Goal: Information Seeking & Learning: Learn about a topic

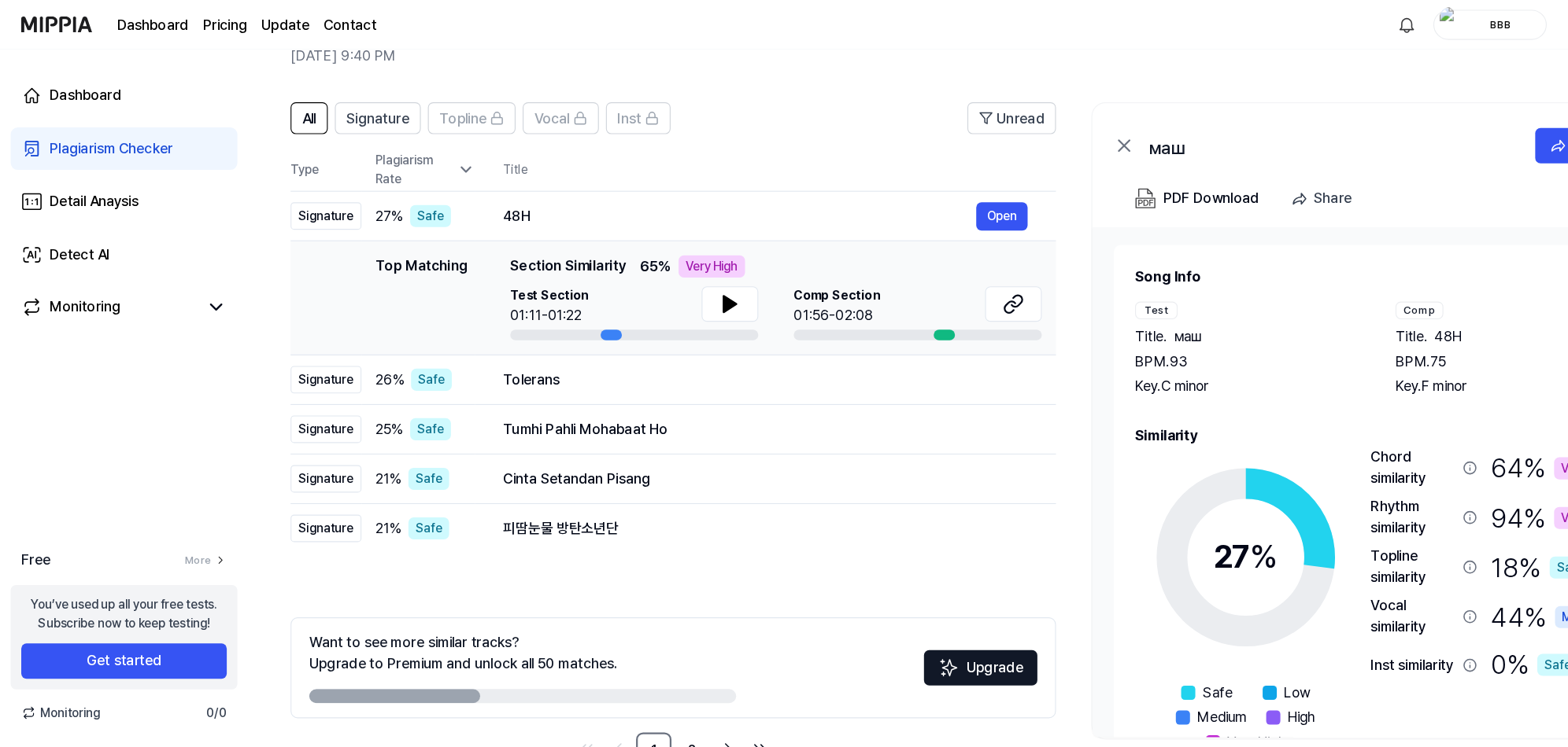
scroll to position [45, 0]
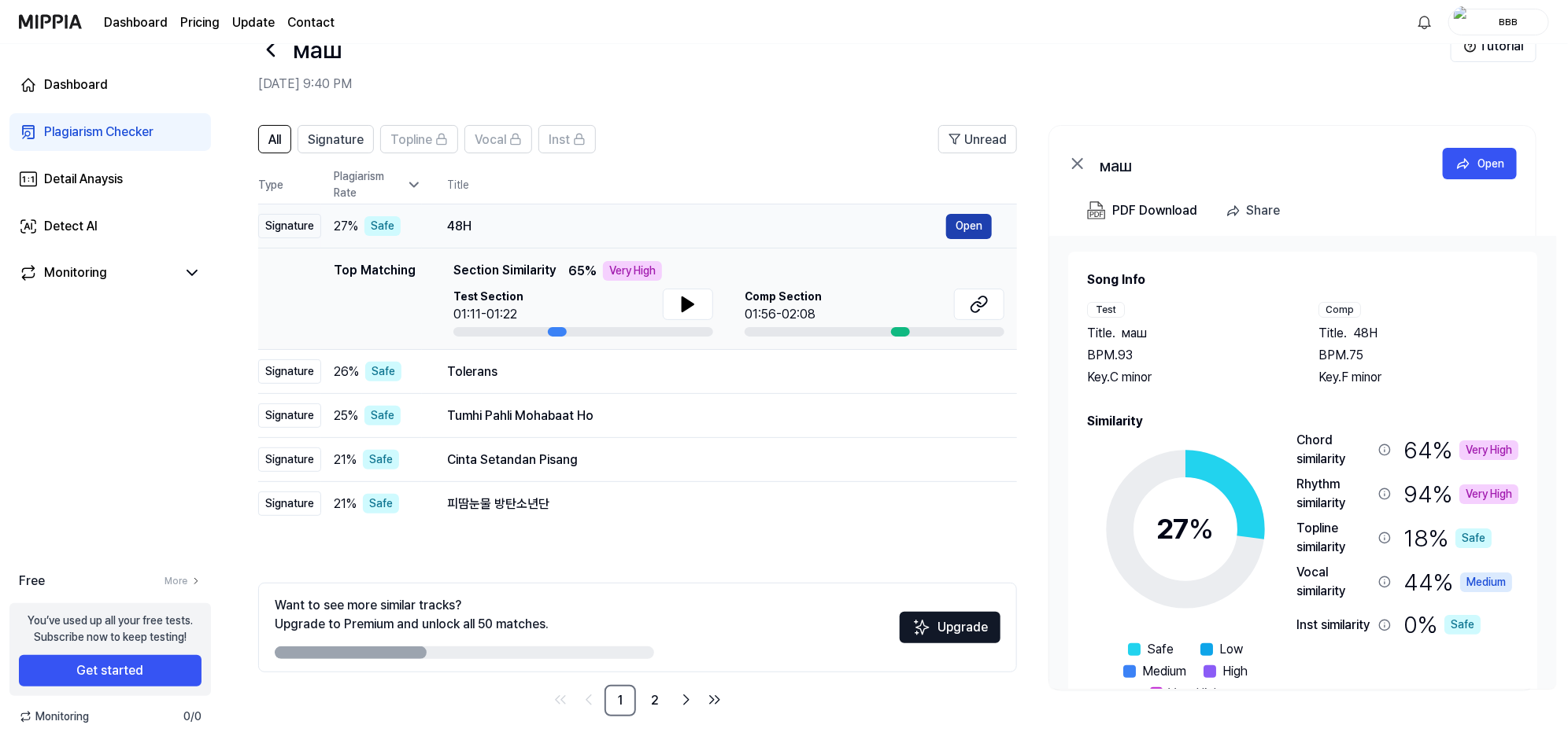
click at [970, 230] on button "Open" at bounding box center [969, 226] width 46 height 26
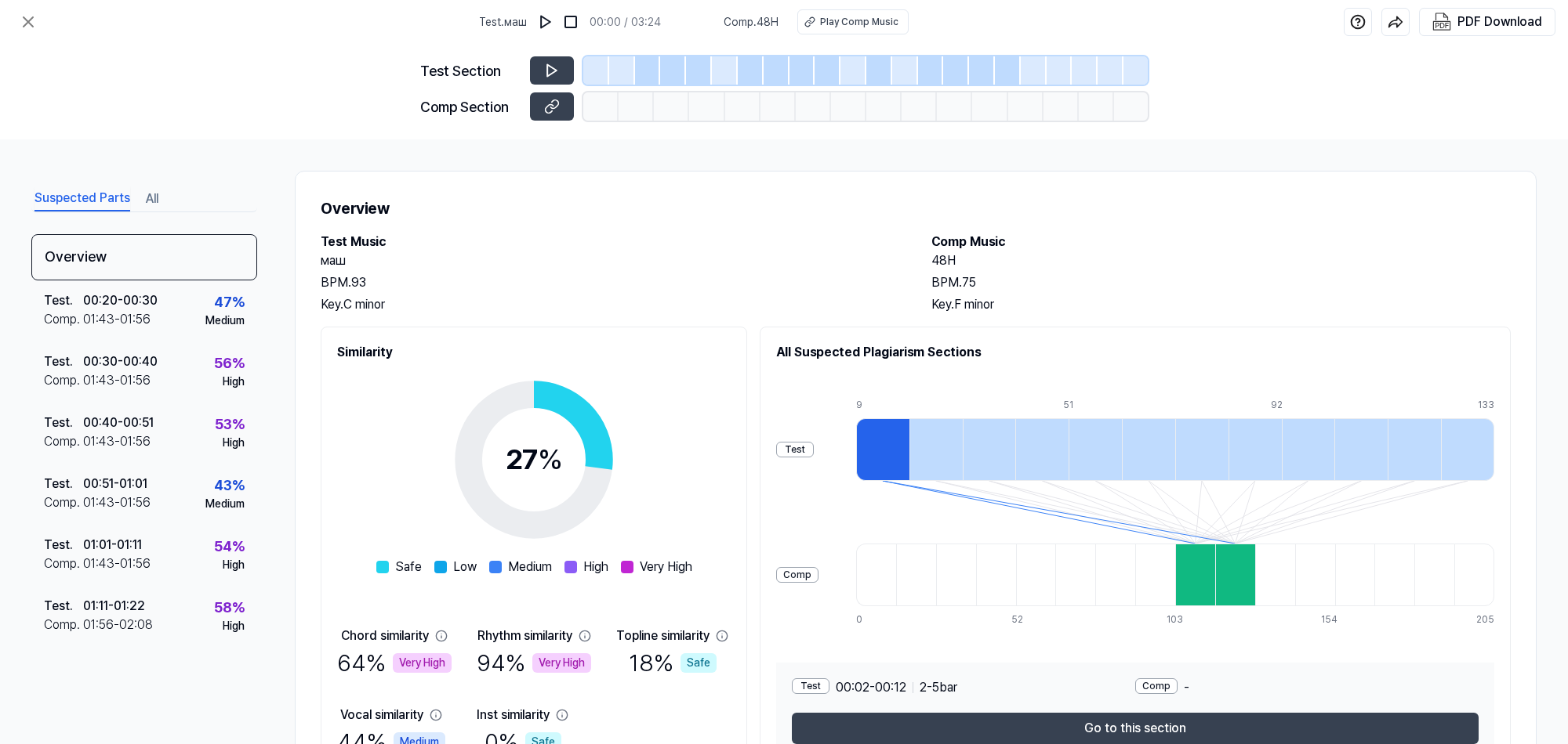
scroll to position [89, 0]
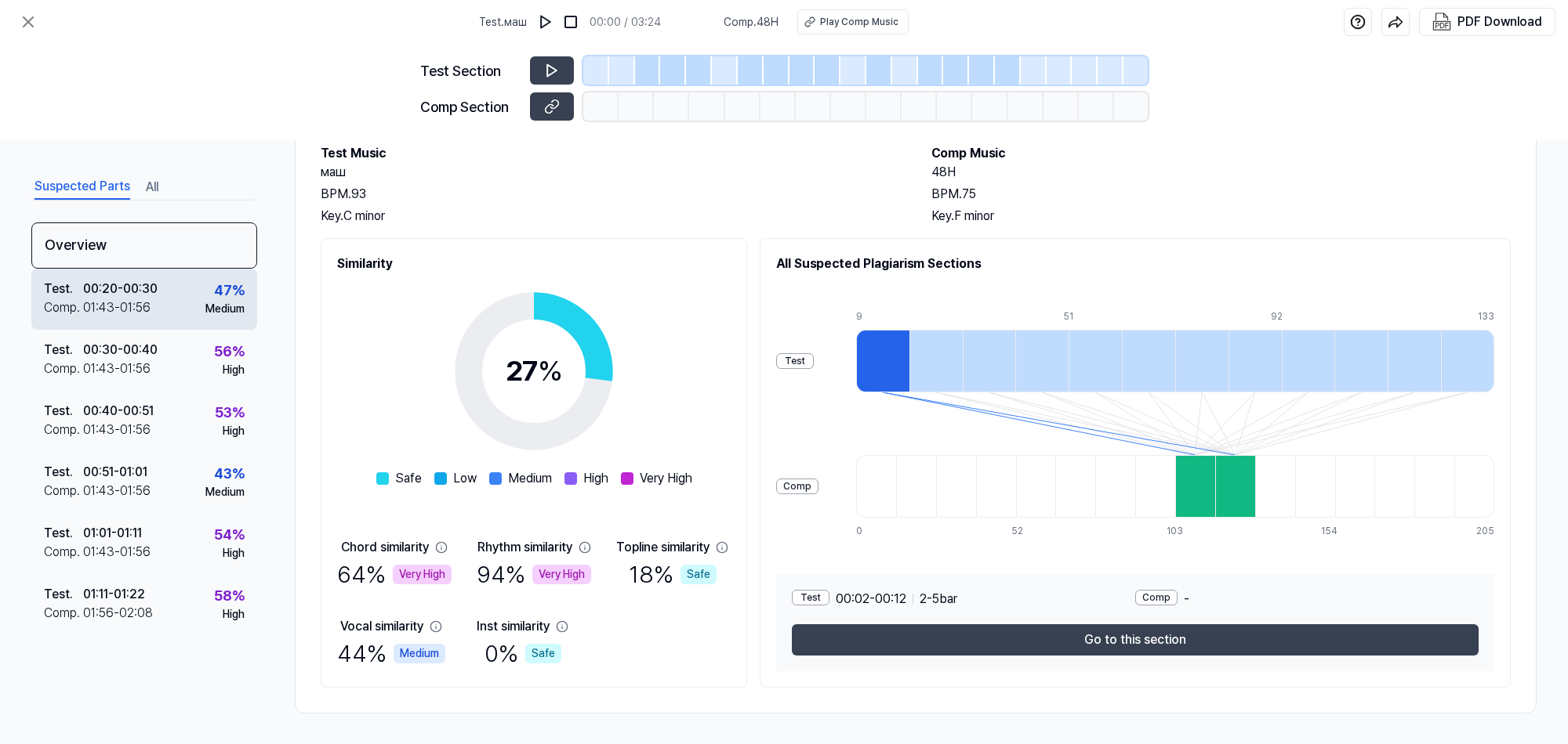
click at [135, 295] on div "00:20 - 00:30" at bounding box center [120, 289] width 75 height 19
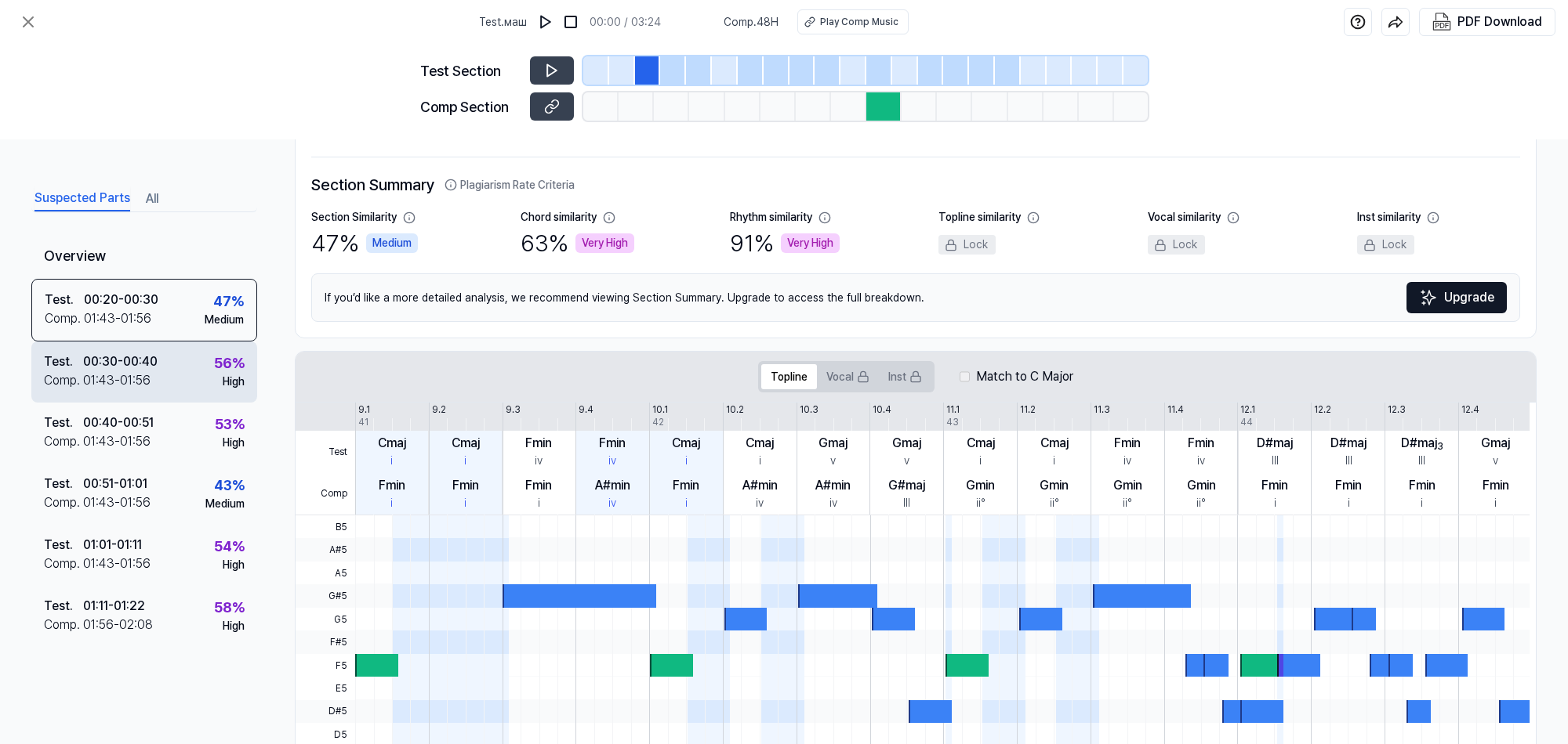
click at [134, 372] on div "01:43 - 01:56" at bounding box center [116, 381] width 67 height 19
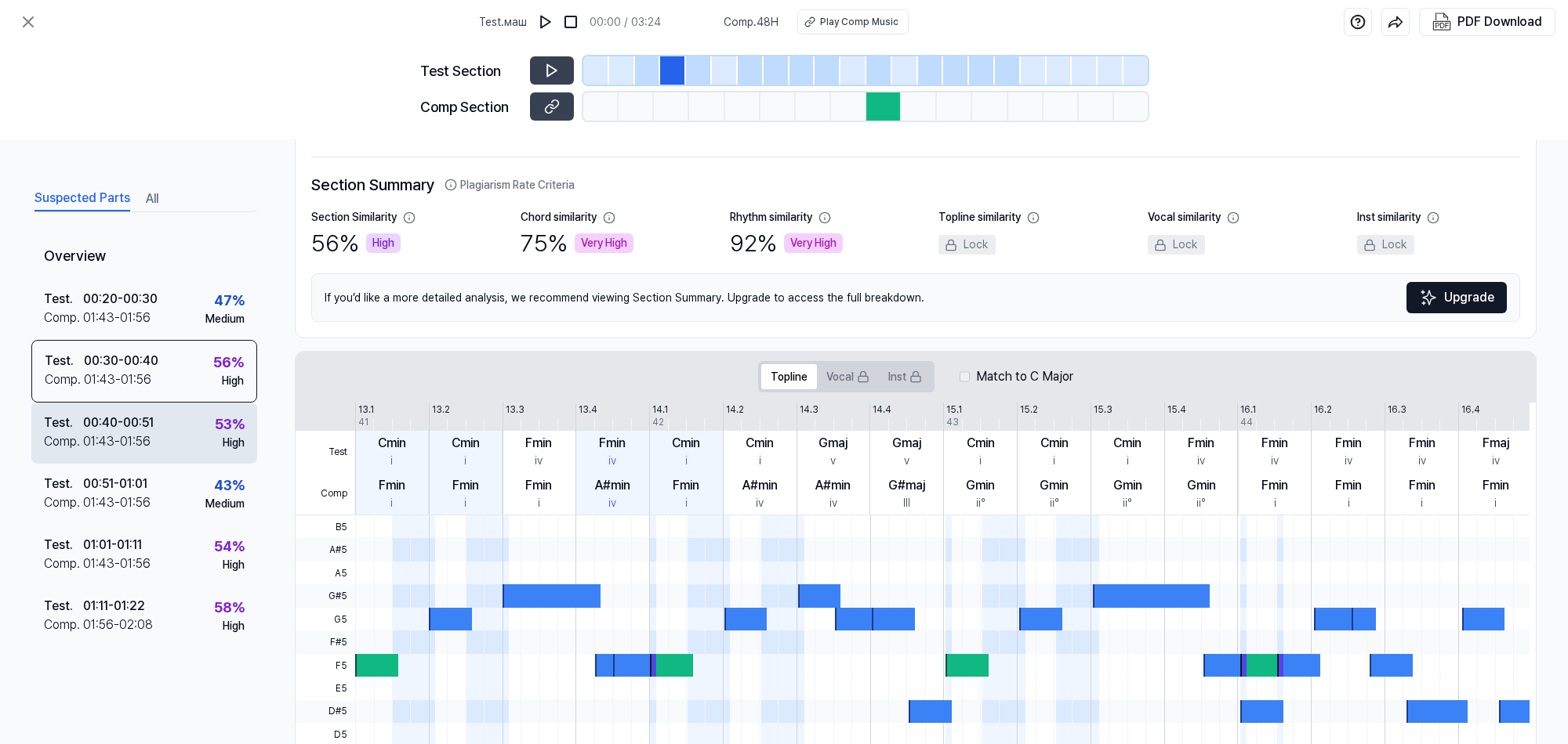
click at [126, 437] on div "01:43 - 01:56" at bounding box center [116, 442] width 67 height 19
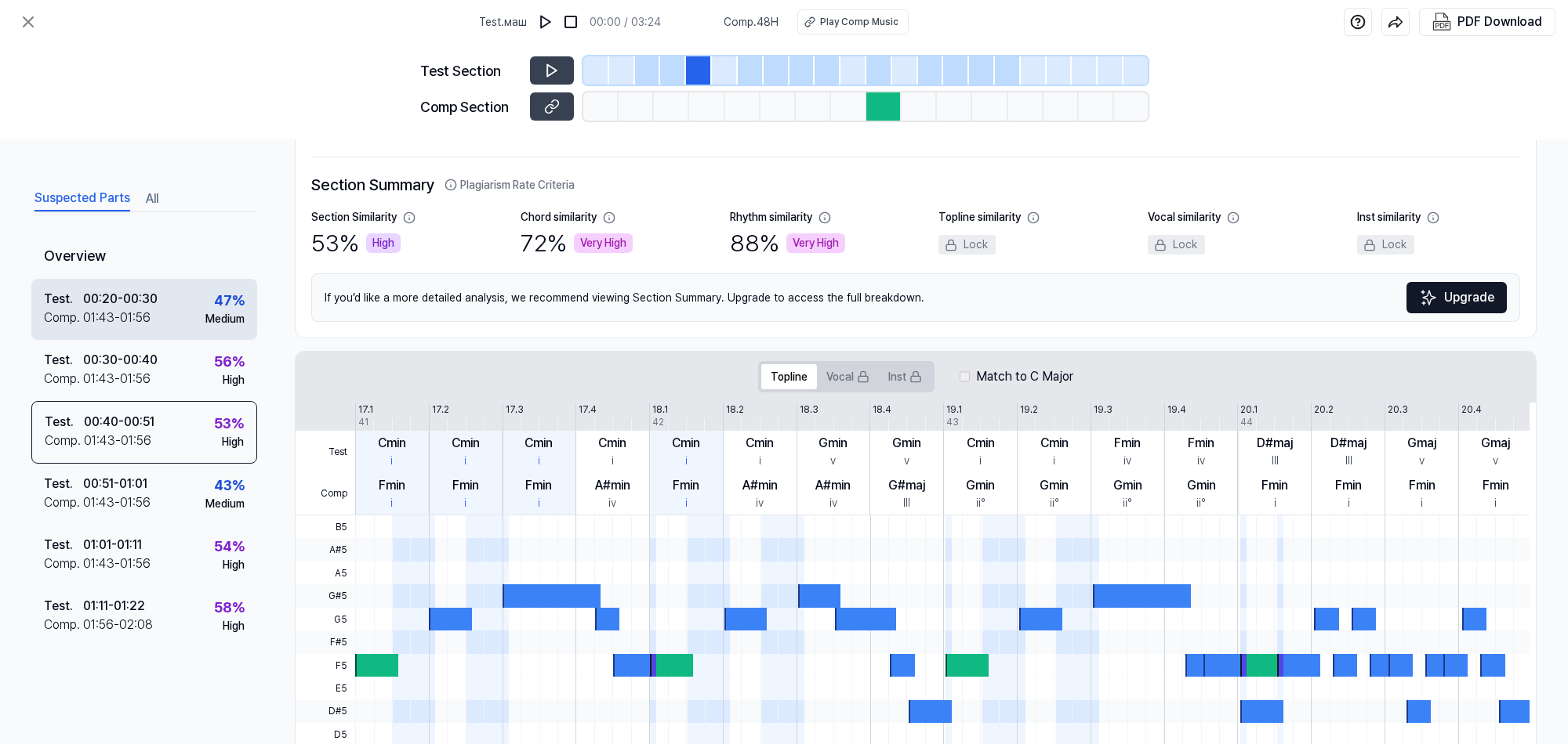
scroll to position [0, 0]
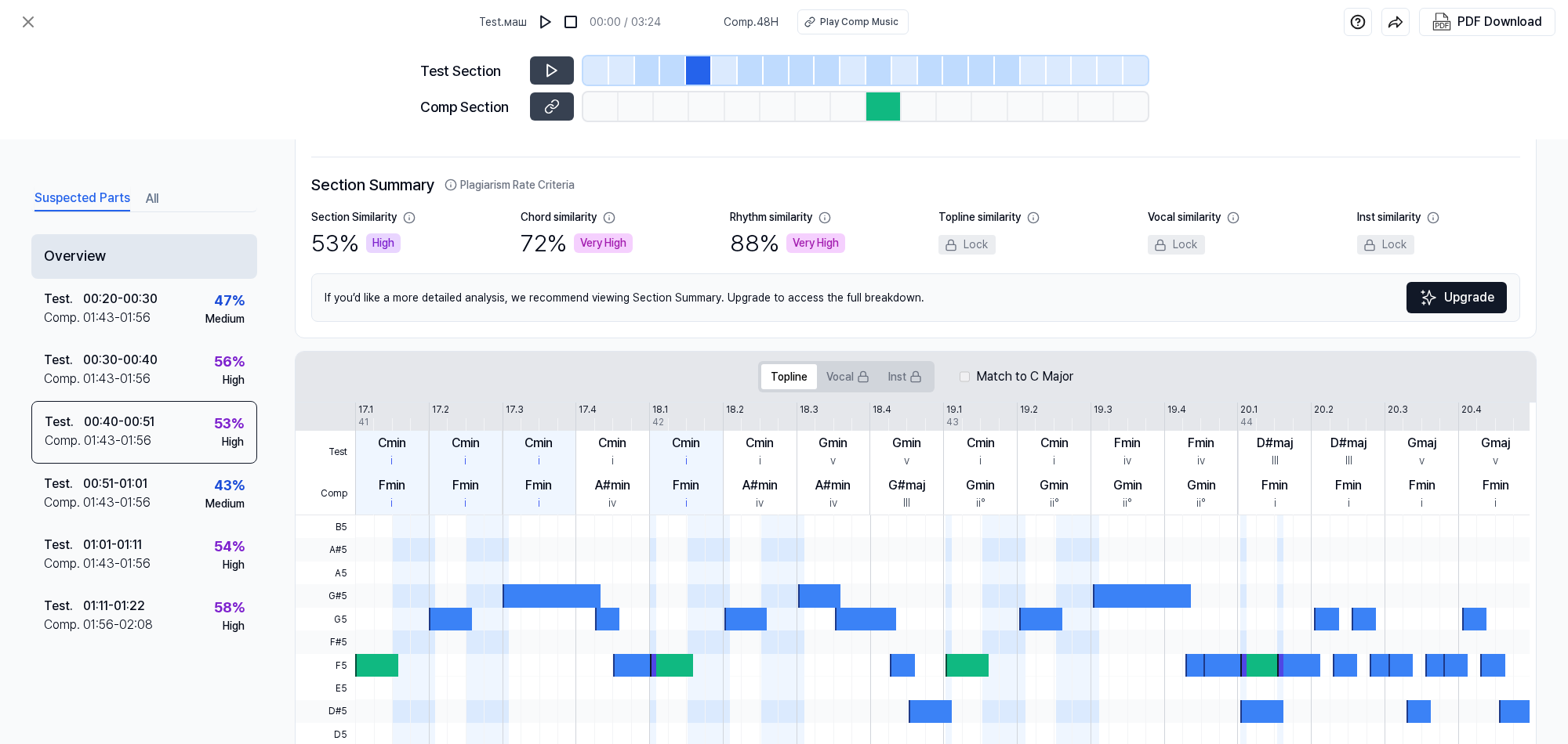
click at [167, 259] on div "Overview" at bounding box center [144, 256] width 226 height 44
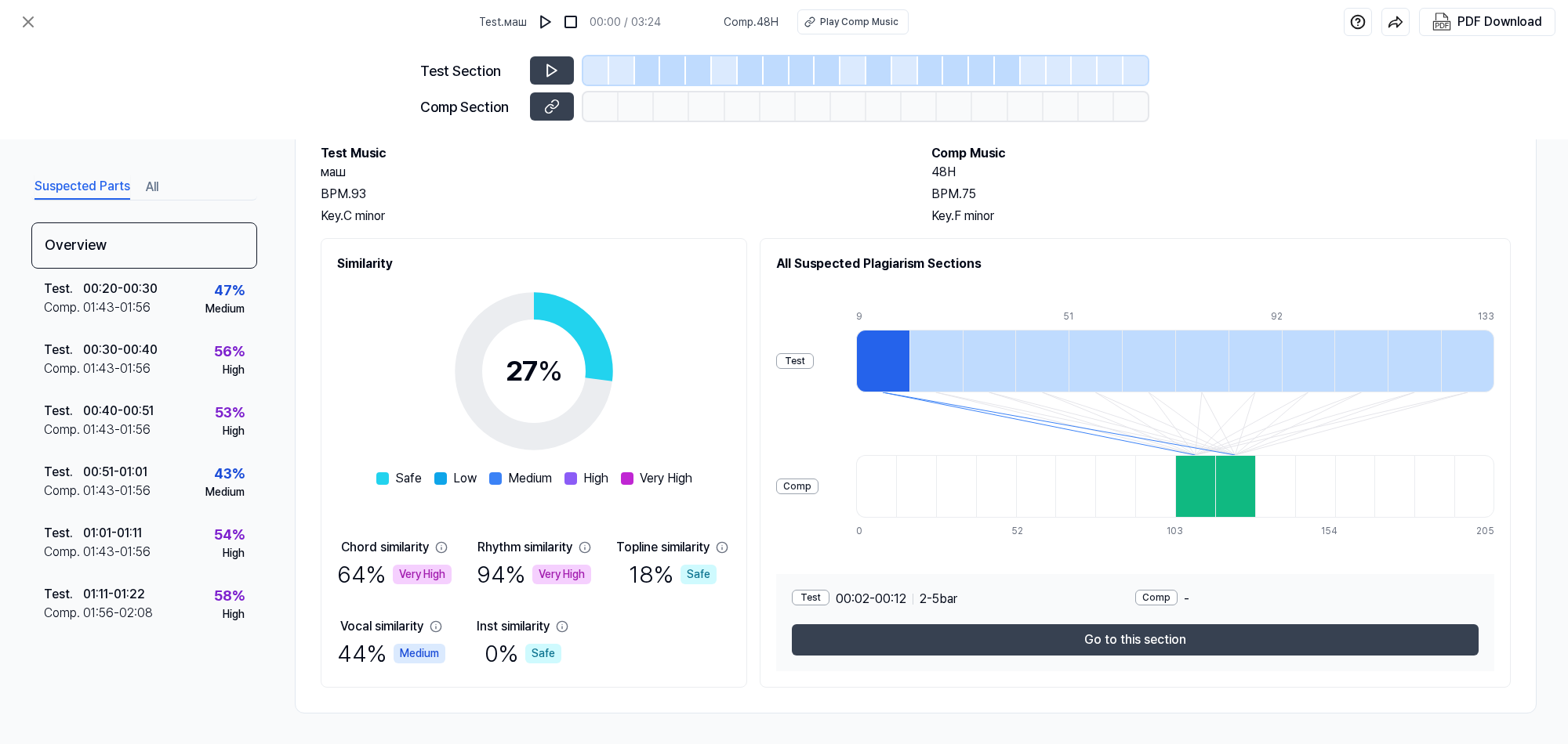
click at [154, 185] on button "All" at bounding box center [151, 187] width 12 height 26
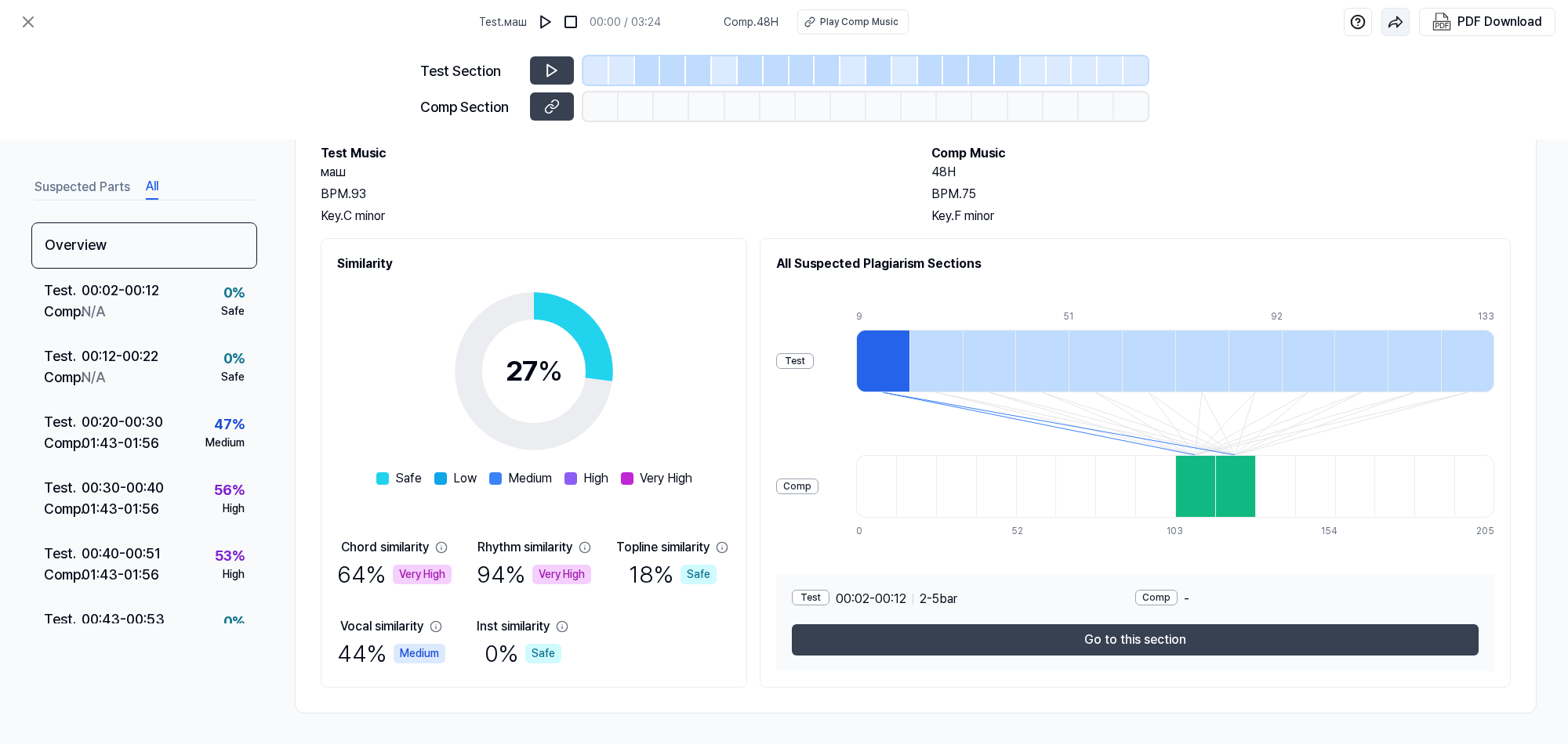
click at [1247, 21] on img "button" at bounding box center [1395, 22] width 16 height 16
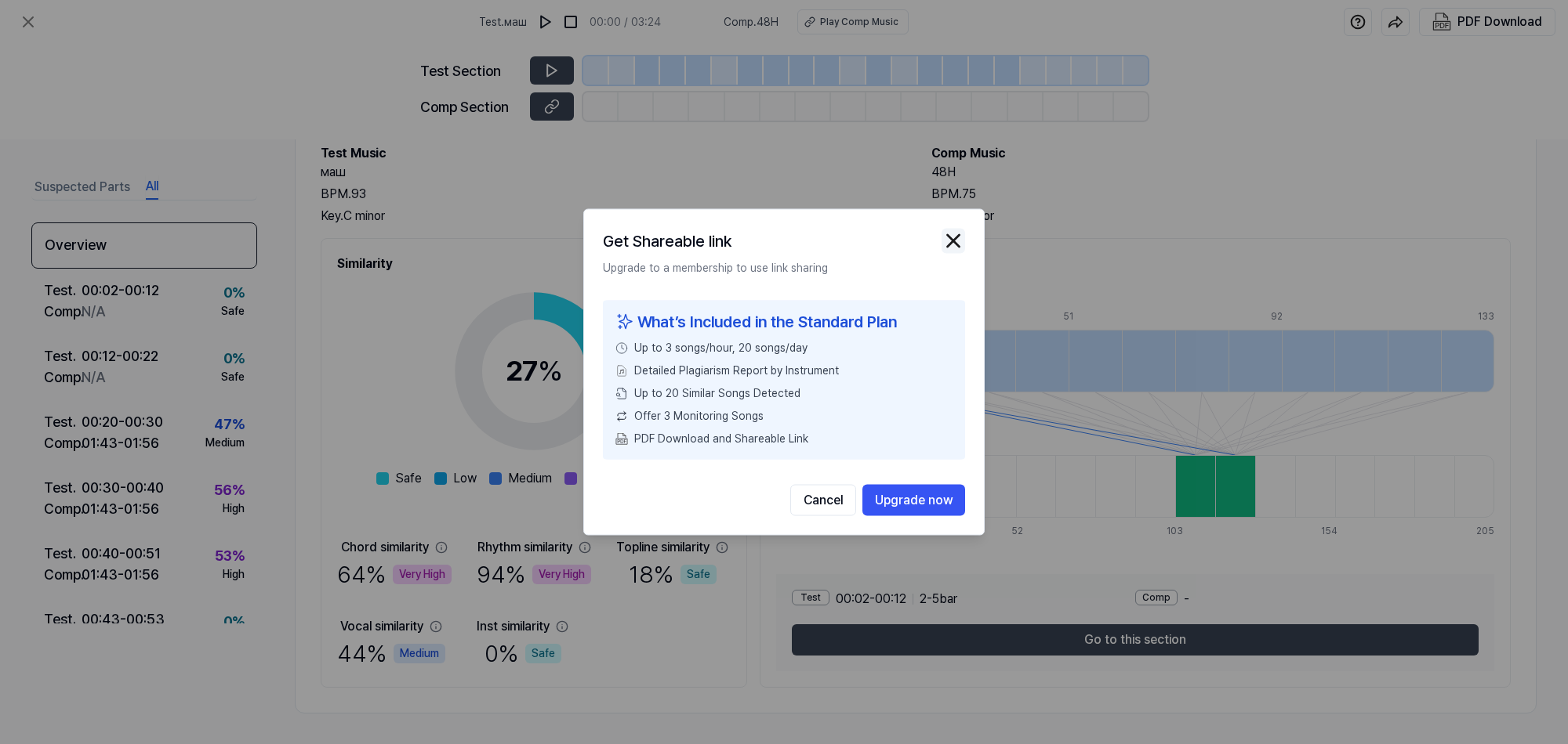
click at [950, 240] on img "button" at bounding box center [952, 241] width 24 height 24
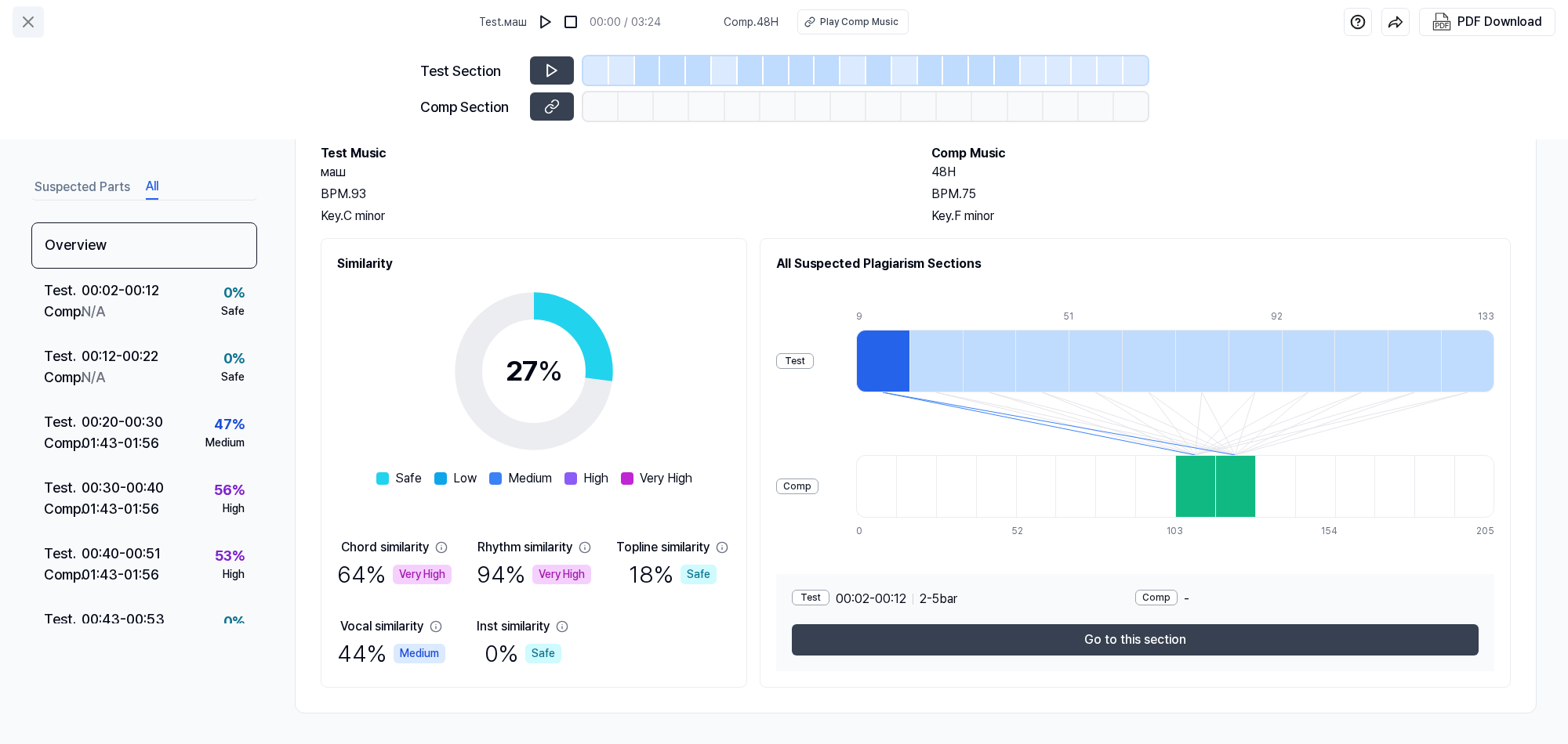
click at [22, 26] on icon at bounding box center [28, 22] width 19 height 19
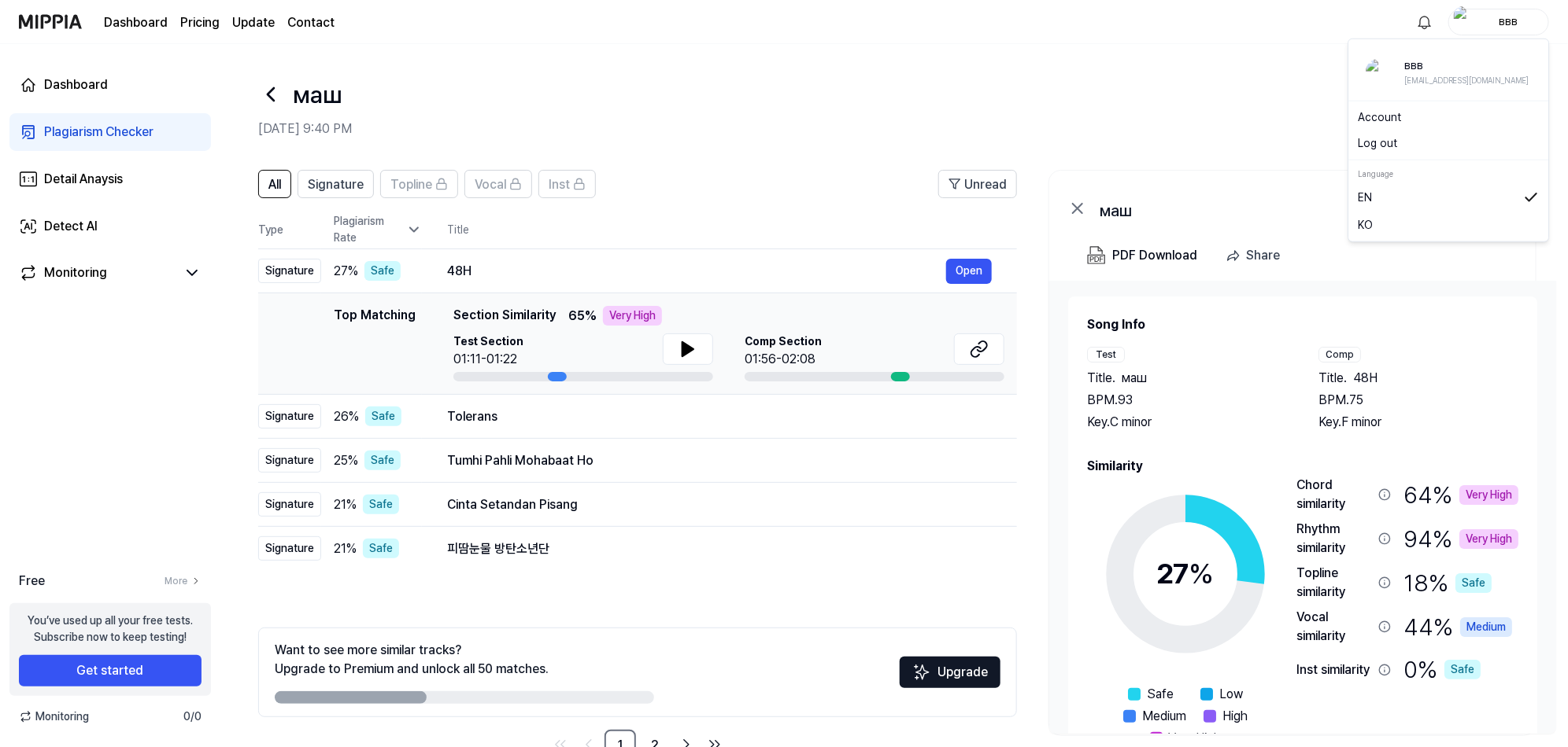
click at [1253, 28] on div "ввв" at bounding box center [1508, 21] width 62 height 17
click at [1253, 84] on div "[EMAIL_ADDRESS][DOMAIN_NAME]" at bounding box center [1466, 80] width 124 height 12
